Goal: Task Accomplishment & Management: Manage account settings

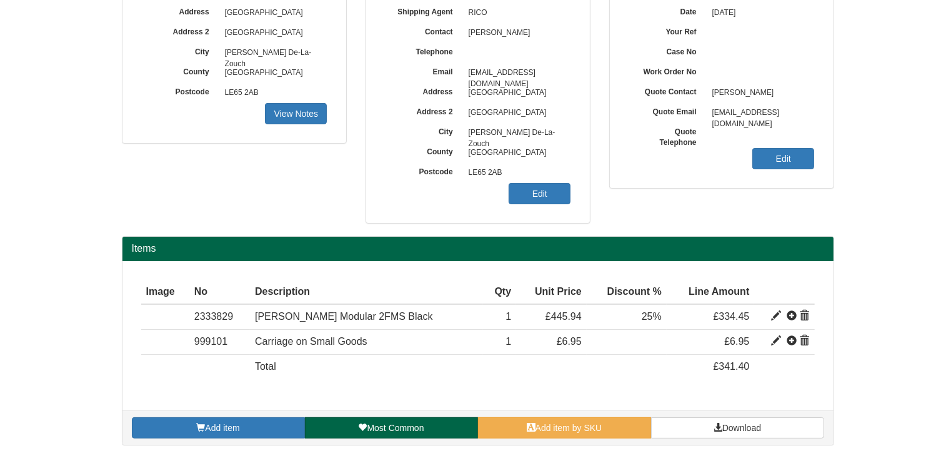
scroll to position [201, 0]
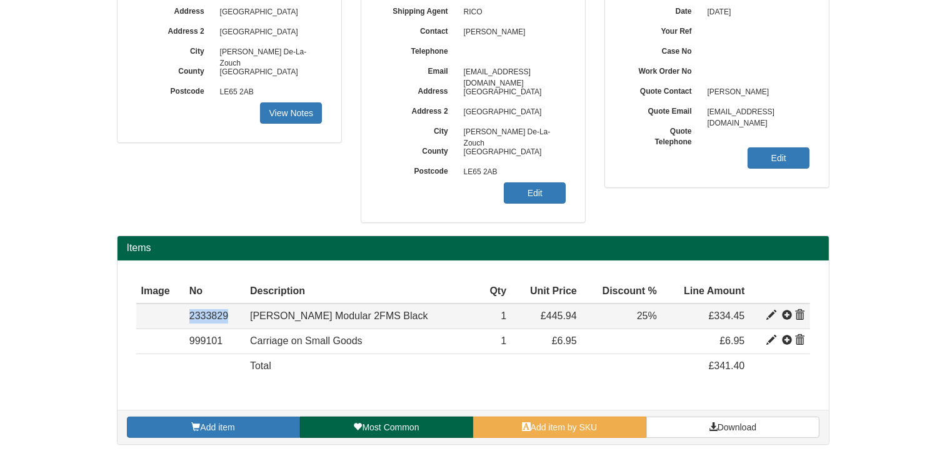
drag, startPoint x: 237, startPoint y: 314, endPoint x: 188, endPoint y: 316, distance: 49.4
click at [188, 316] on tr "Item 2333829 Tallo Modular 2FMS Black 71.51 445.94 1 £445.94 25% £334.45" at bounding box center [473, 316] width 674 height 25
copy tr "Item 2333829"
click at [787, 312] on span at bounding box center [787, 316] width 10 height 10
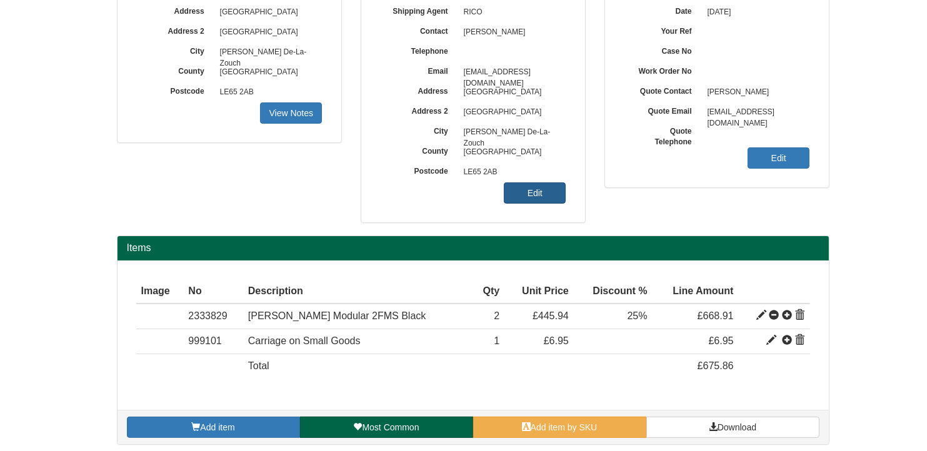
click at [519, 188] on link "Edit" at bounding box center [535, 192] width 62 height 21
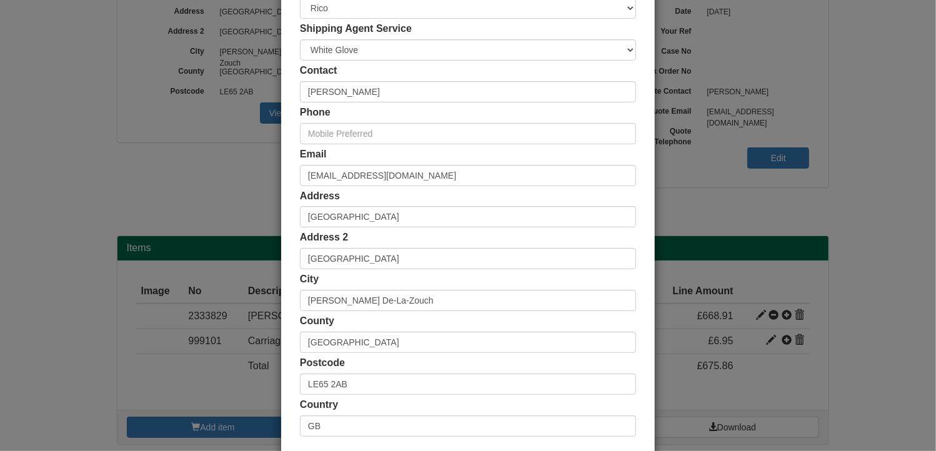
scroll to position [180, 0]
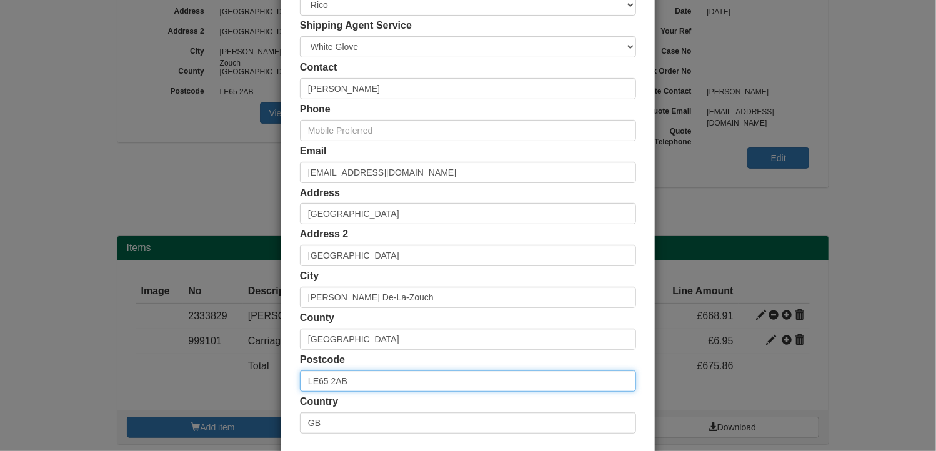
drag, startPoint x: 368, startPoint y: 376, endPoint x: 271, endPoint y: 381, distance: 97.0
click at [271, 381] on div "× Shipping Customer Name Fisher German LLP Ship Method Free of Charge £5 Flat R…" at bounding box center [468, 225] width 936 height 451
paste input "EC2R 8DD"
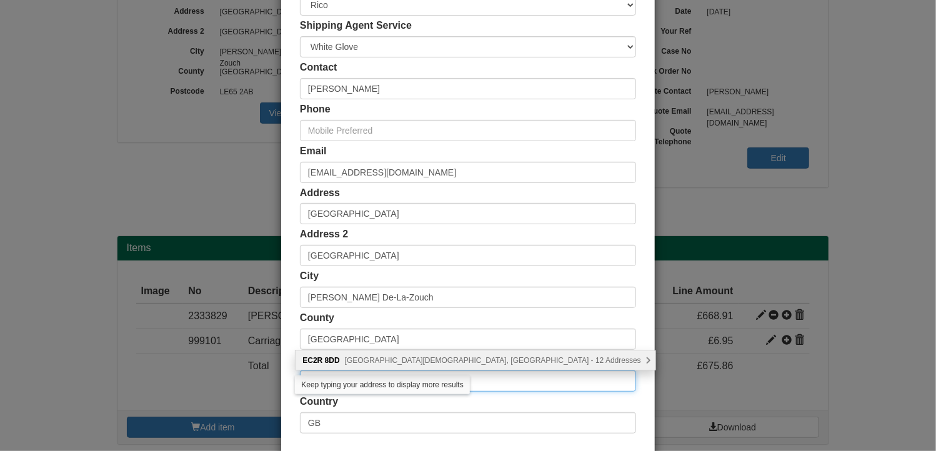
type input "EC2R 8DD"
click at [381, 357] on span "Old Jewry, London - 12 Addresses" at bounding box center [493, 360] width 296 height 9
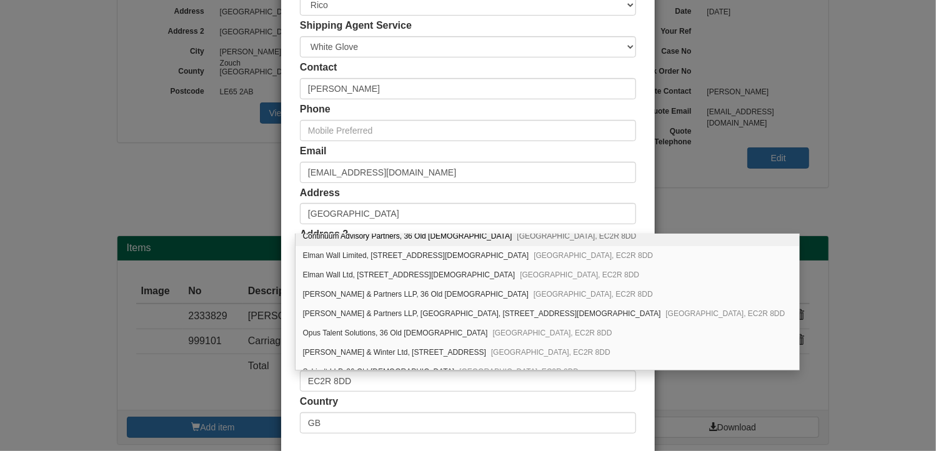
scroll to position [0, 0]
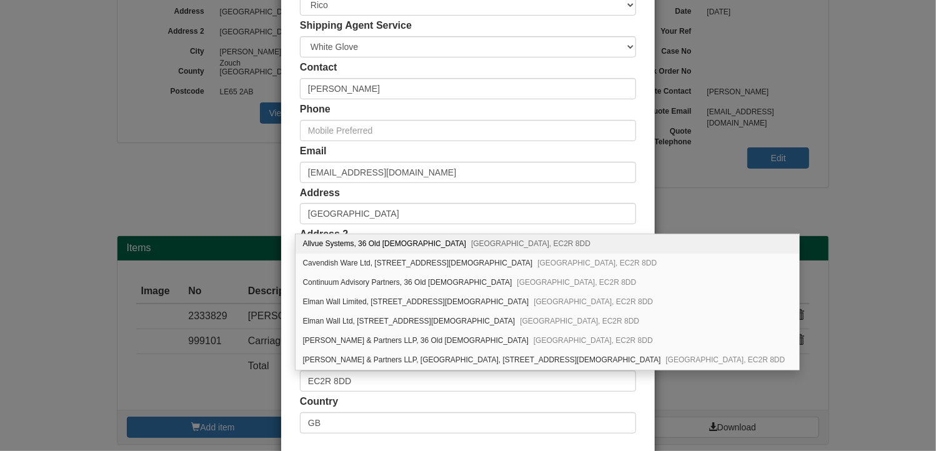
click at [578, 238] on div "Allvue Systems, 36 Old Jewry London, EC2R 8DD" at bounding box center [548, 243] width 504 height 19
type input "Allvue Systems"
type input "36 Old [DEMOGRAPHIC_DATA]"
type input "[GEOGRAPHIC_DATA]"
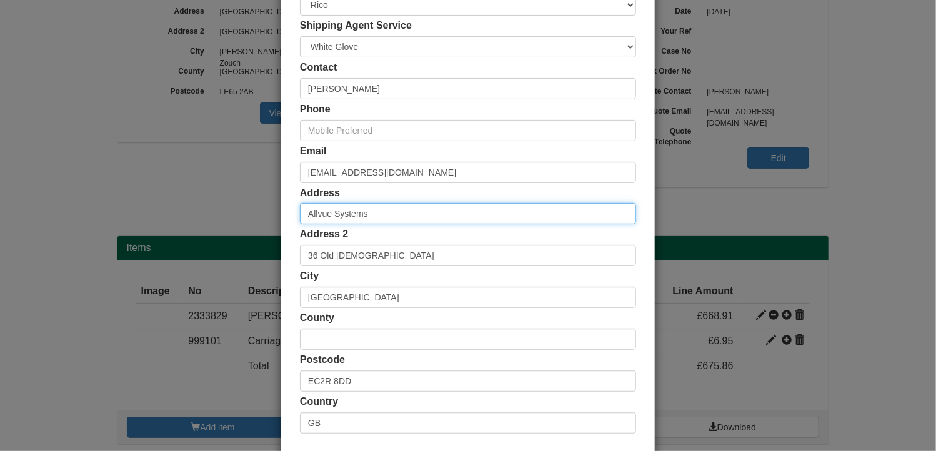
drag, startPoint x: 370, startPoint y: 222, endPoint x: 275, endPoint y: 213, distance: 95.4
click at [275, 213] on div "× Shipping Customer Name Fisher German LLP Ship Method Free of Charge £5 Flat R…" at bounding box center [468, 225] width 936 height 451
paste input "Becket House"
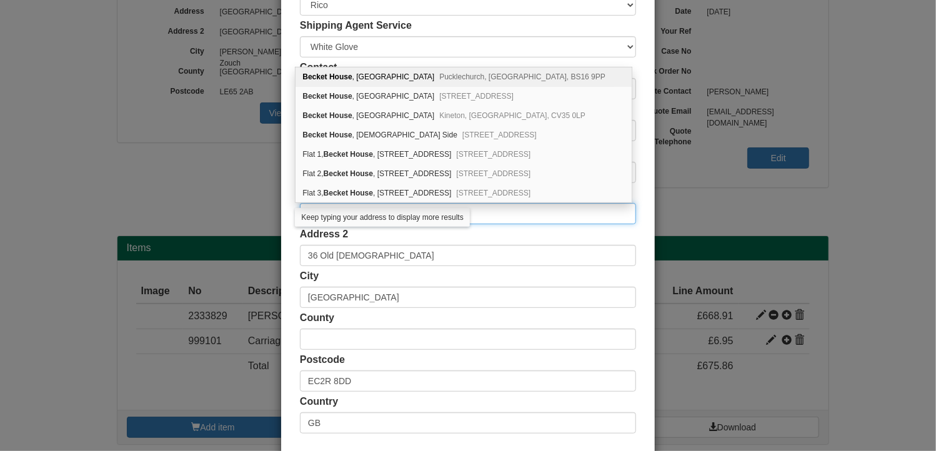
type input "Becket House"
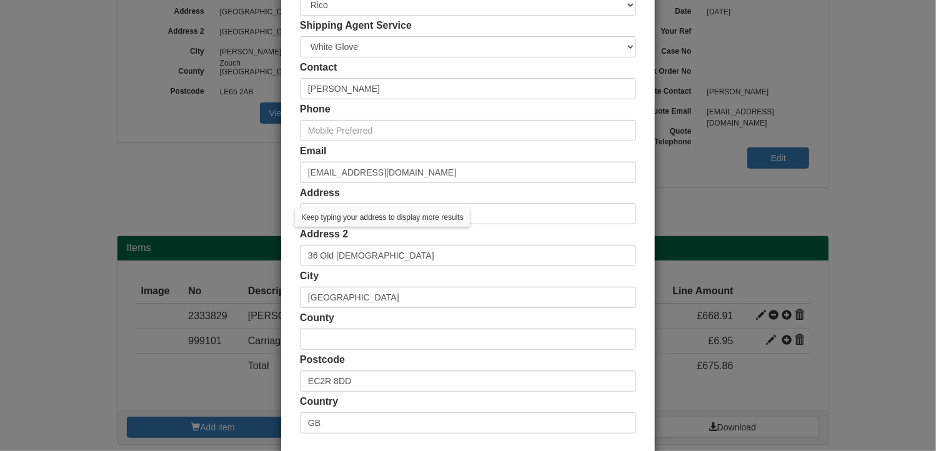
click at [417, 272] on div "City London" at bounding box center [468, 288] width 336 height 39
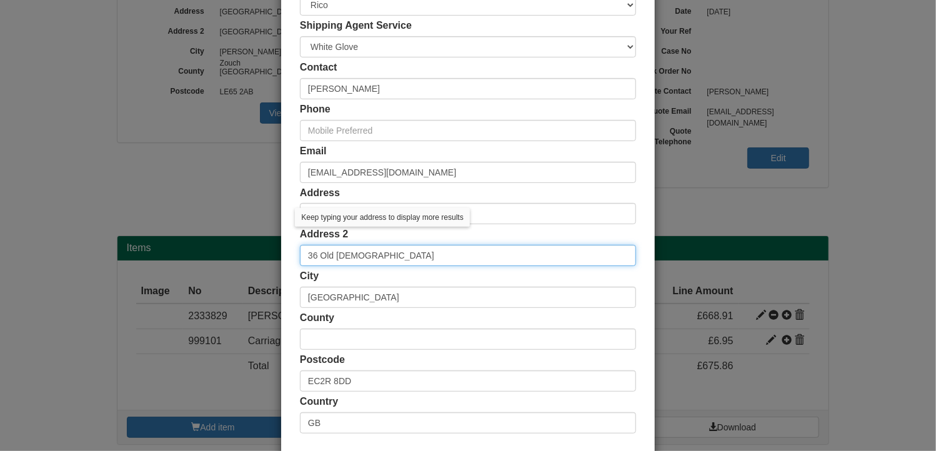
click at [502, 247] on input "36 Old [DEMOGRAPHIC_DATA]" at bounding box center [468, 255] width 336 height 21
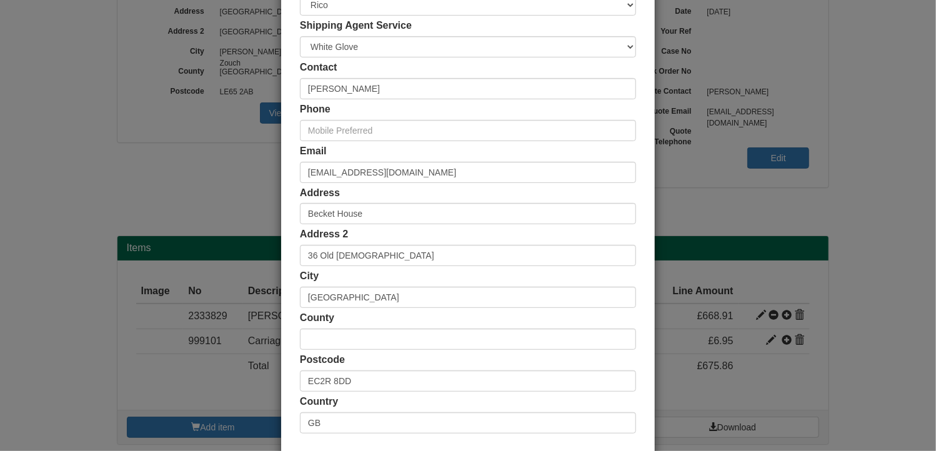
click at [550, 193] on div "Address Becket House" at bounding box center [468, 205] width 336 height 39
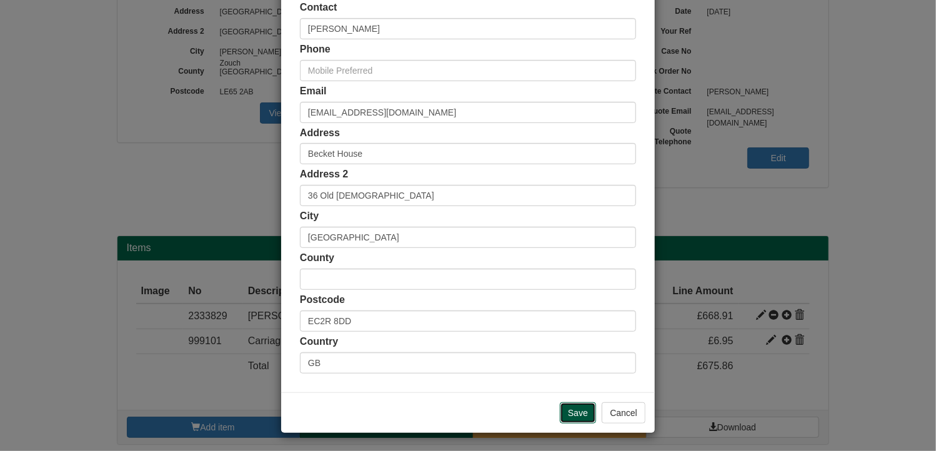
click at [578, 410] on input "Save" at bounding box center [578, 412] width 36 height 21
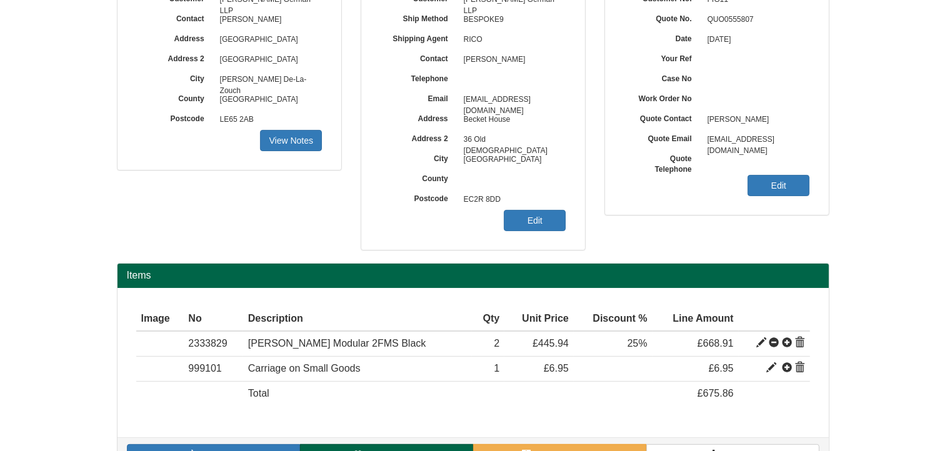
scroll to position [205, 0]
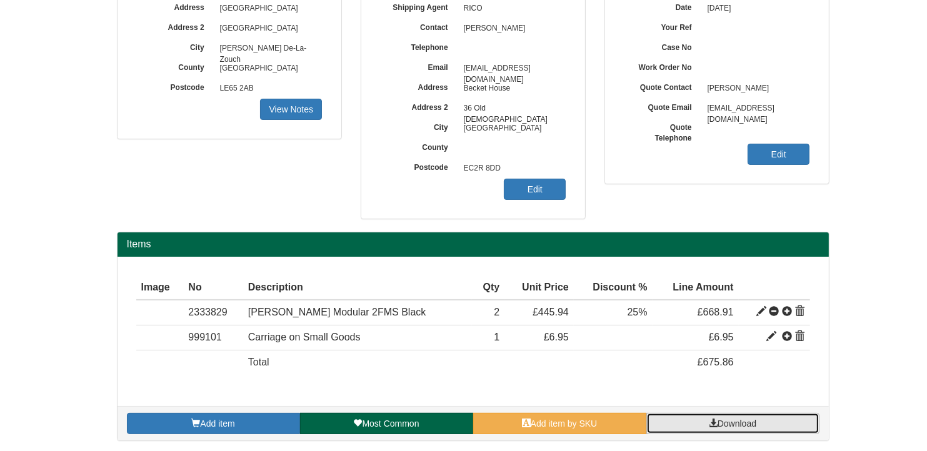
click at [749, 428] on link "Download" at bounding box center [732, 423] width 173 height 21
